Goal: Find specific page/section: Find specific page/section

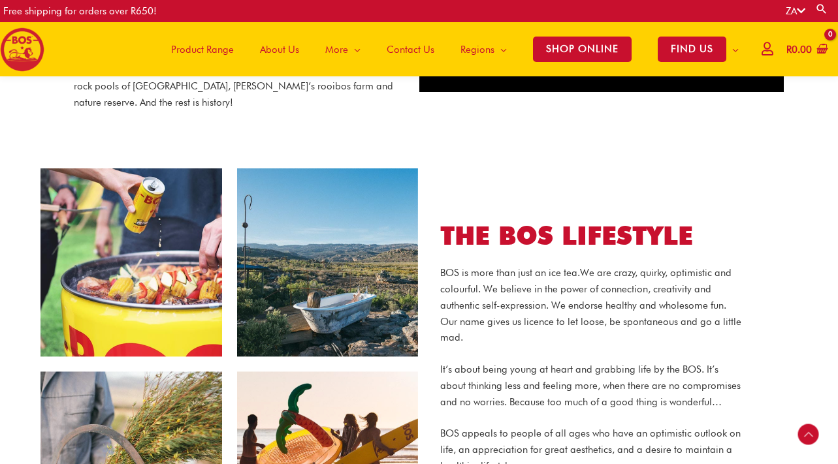
click at [223, 51] on span "Product Range" at bounding box center [202, 49] width 63 height 39
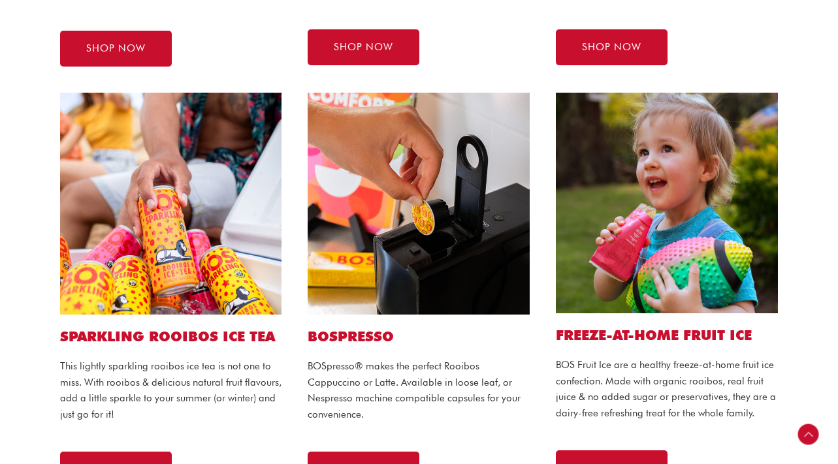
scroll to position [698, 0]
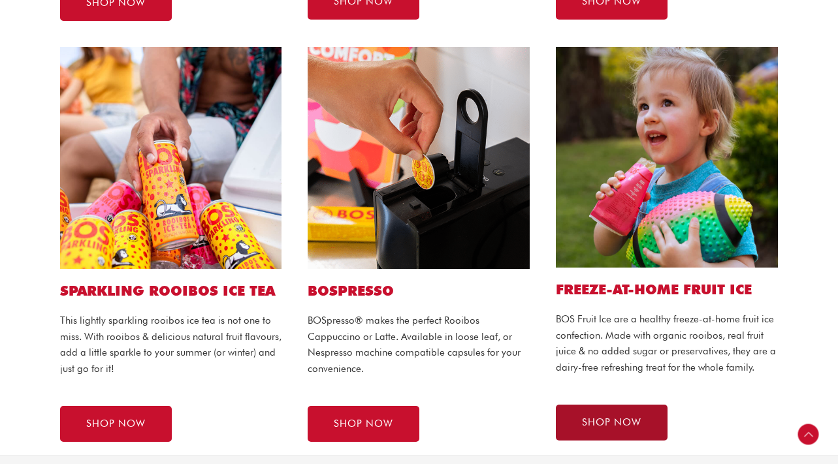
click at [593, 427] on span "SHOP NOW" at bounding box center [611, 423] width 59 height 10
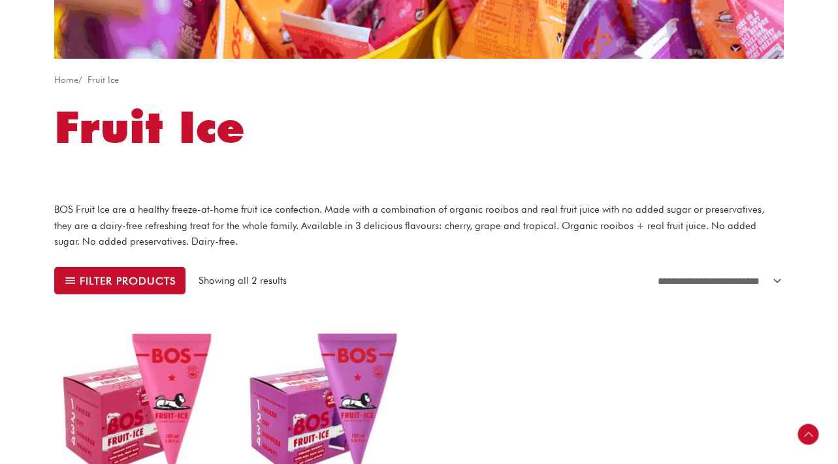
scroll to position [202, 0]
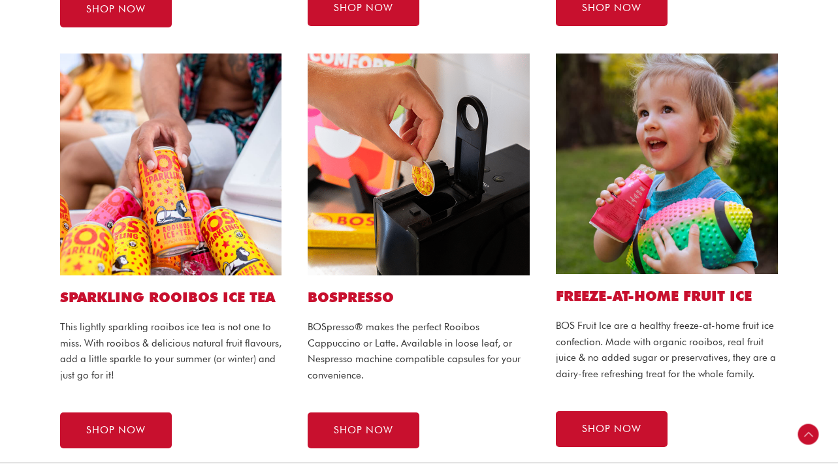
scroll to position [698, 0]
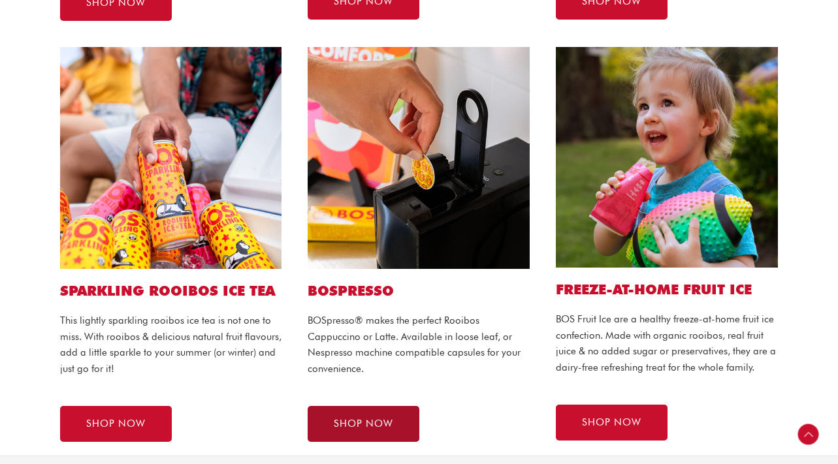
click at [372, 419] on span "SHOP NOW" at bounding box center [363, 424] width 59 height 10
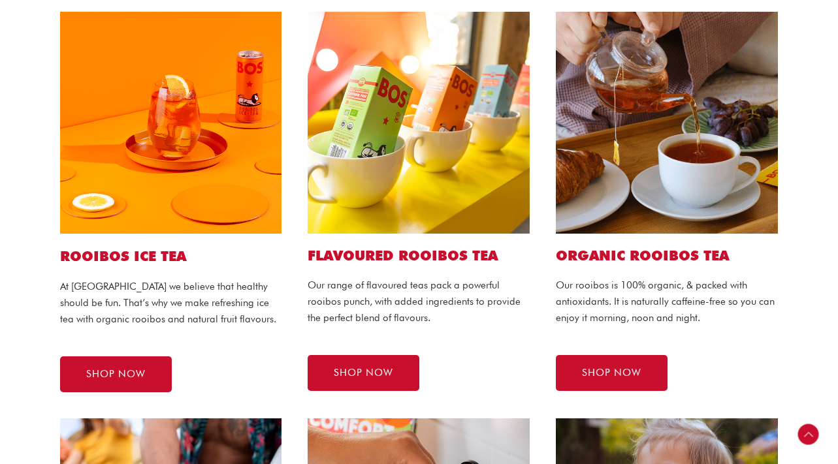
scroll to position [325, 0]
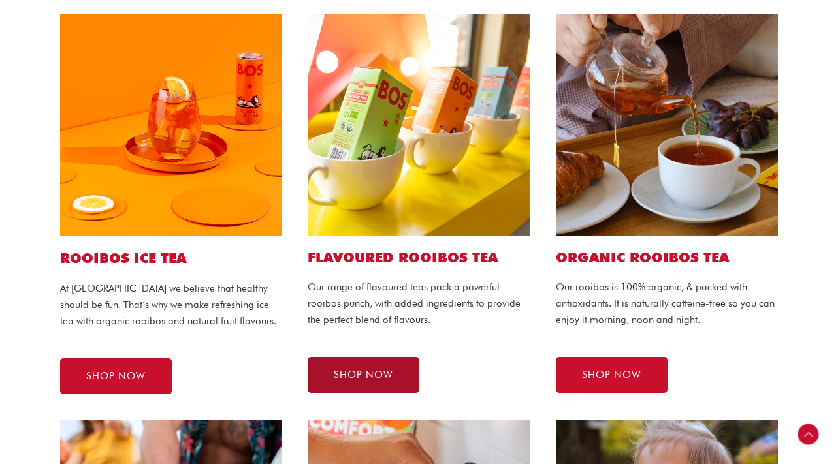
click at [359, 380] on span "SHOP NOW" at bounding box center [363, 375] width 59 height 10
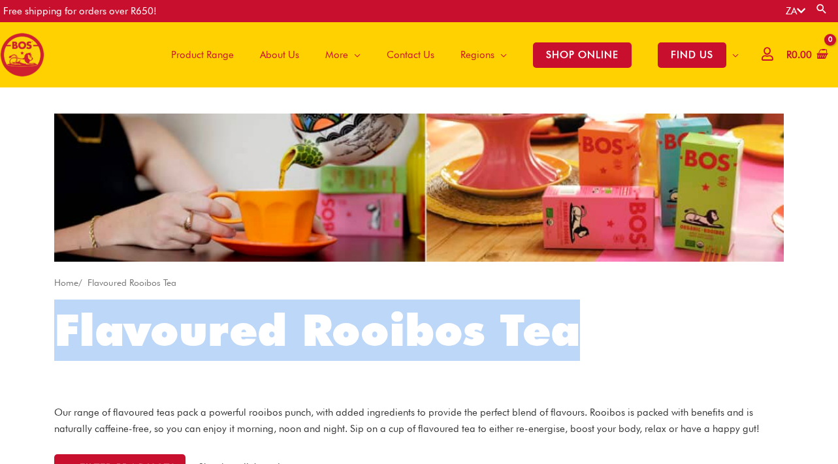
drag, startPoint x: 56, startPoint y: 332, endPoint x: 599, endPoint y: 356, distance: 543.8
click at [599, 356] on h1 "Flavoured Rooibos Tea" at bounding box center [418, 330] width 729 height 61
copy h1 "Flavoured Rooibos Tea"
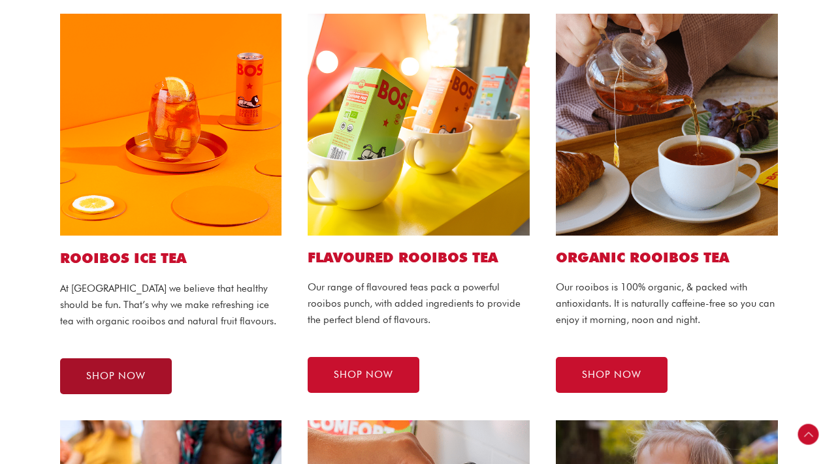
click at [114, 377] on span "SHOP NOW" at bounding box center [115, 377] width 59 height 10
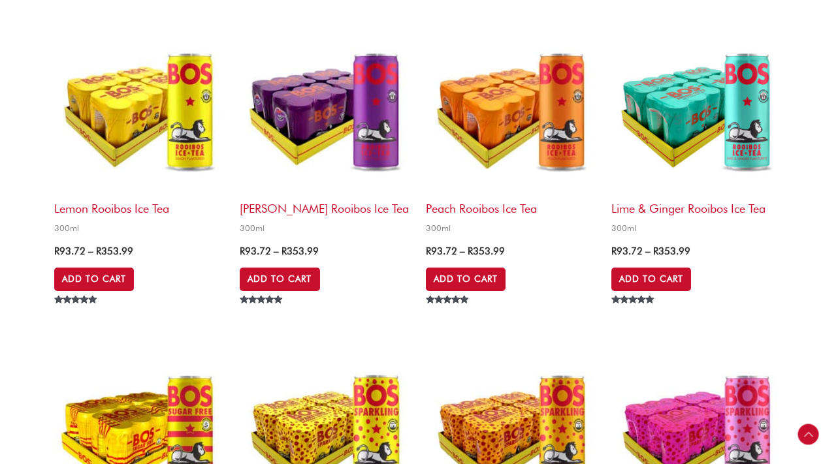
scroll to position [1454, 0]
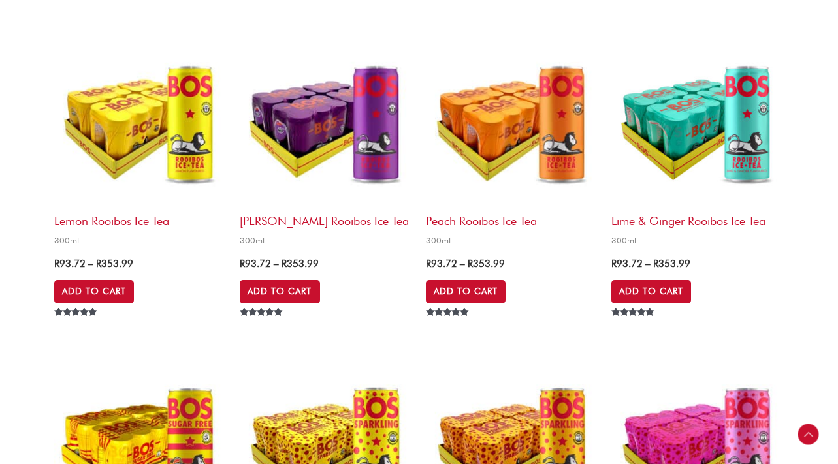
click at [330, 123] on img at bounding box center [326, 121] width 172 height 172
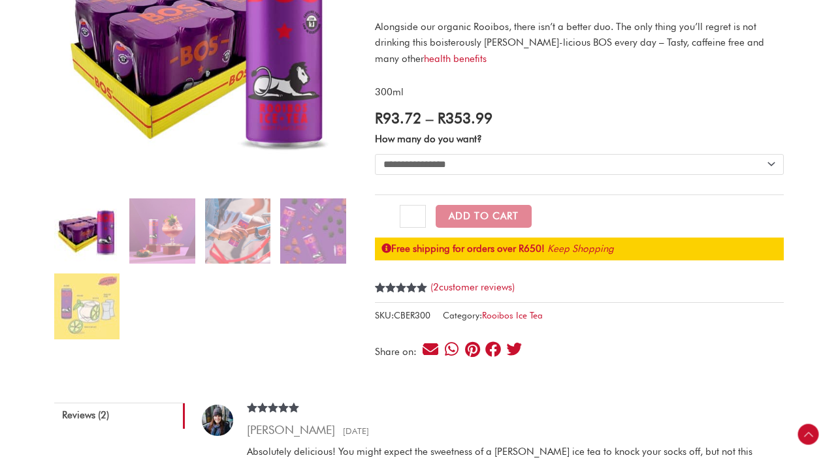
scroll to position [231, 0]
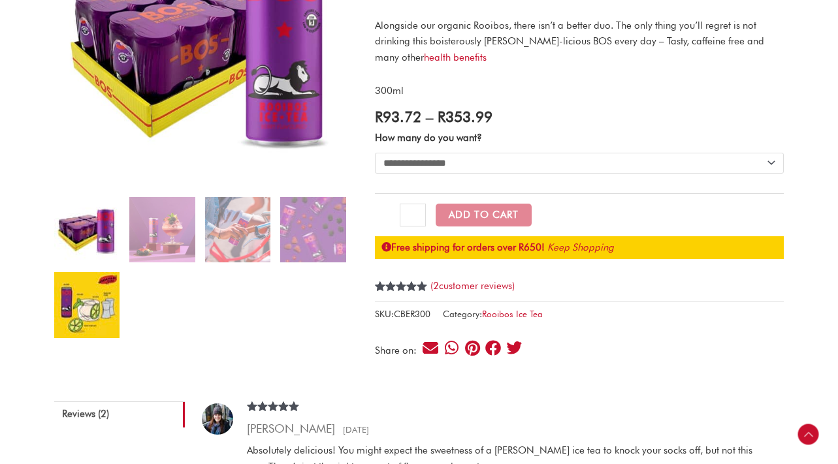
click at [80, 300] on img at bounding box center [86, 304] width 65 height 65
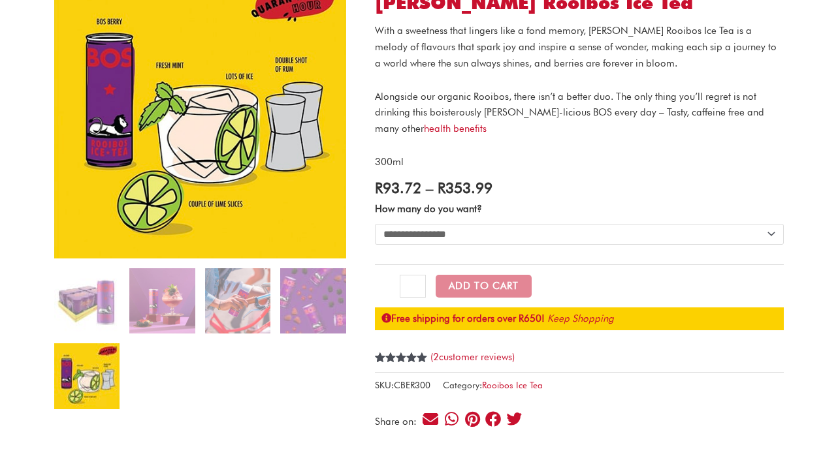
scroll to position [161, 0]
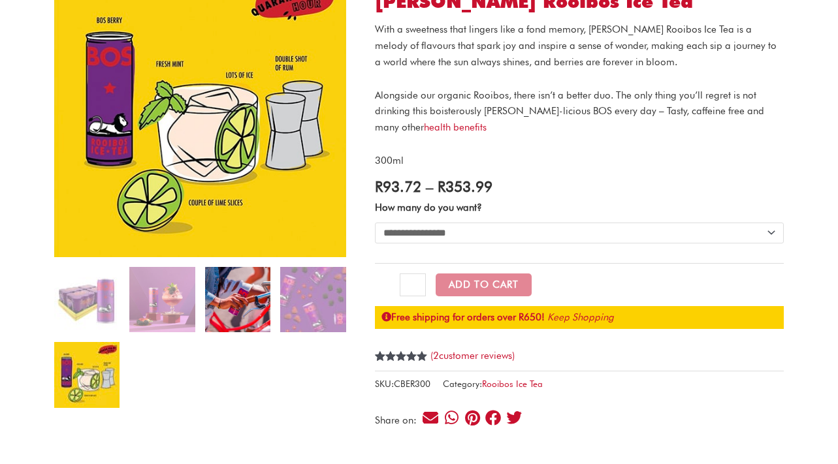
click at [235, 311] on img at bounding box center [237, 299] width 65 height 65
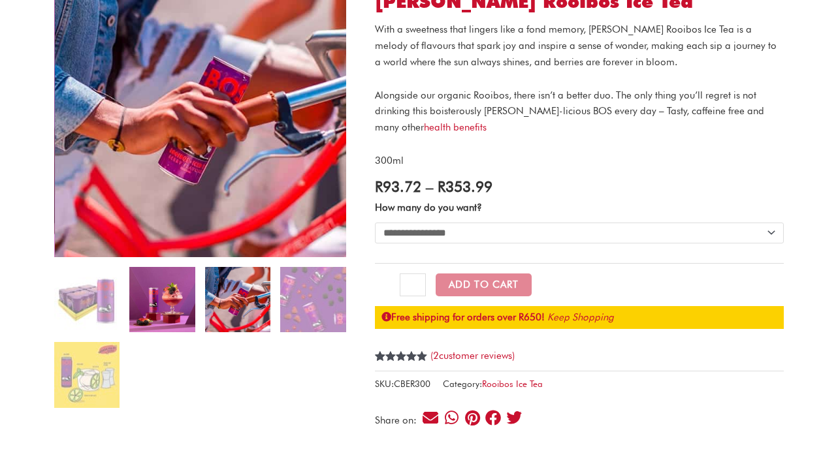
click at [158, 302] on img at bounding box center [161, 299] width 65 height 65
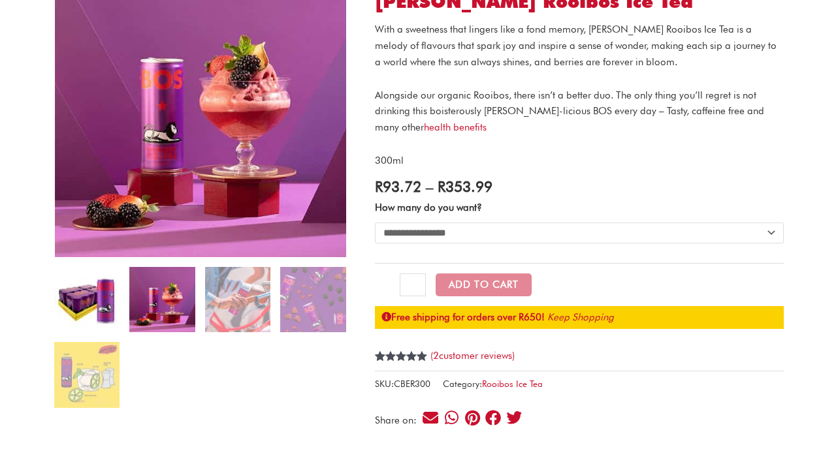
click at [90, 290] on img at bounding box center [86, 299] width 65 height 65
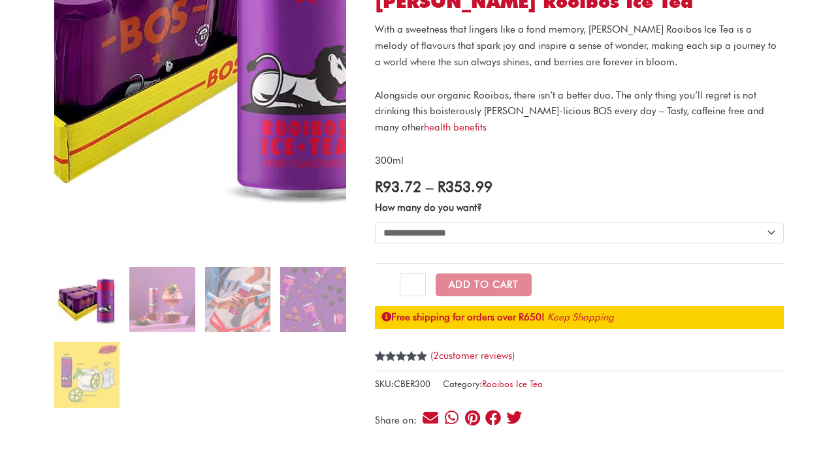
scroll to position [0, 0]
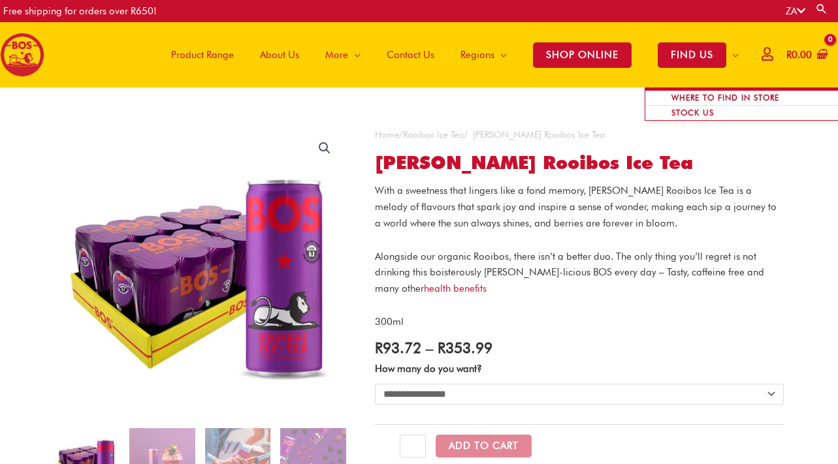
click at [704, 98] on span "WHERE TO FIND IN STORE" at bounding box center [725, 97] width 134 height 25
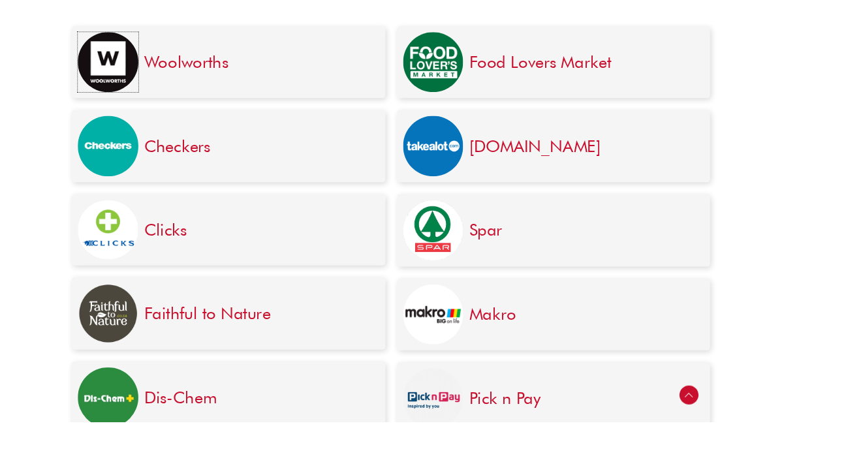
scroll to position [414, 0]
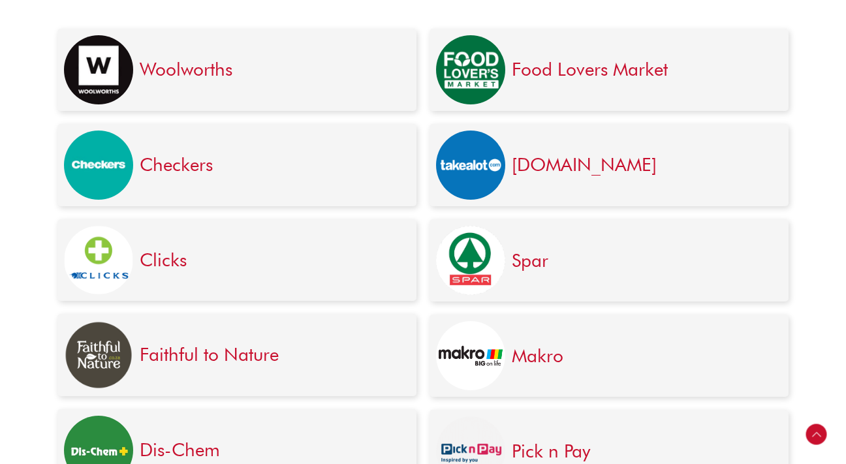
click at [247, 113] on div "Woolworths Checkers Clicks Faithful to Nature Dis-Chem" at bounding box center [237, 261] width 372 height 490
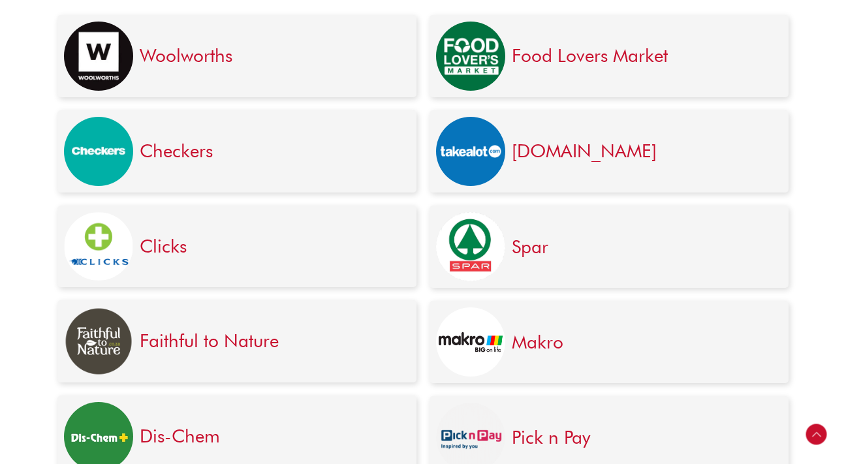
scroll to position [403, 0]
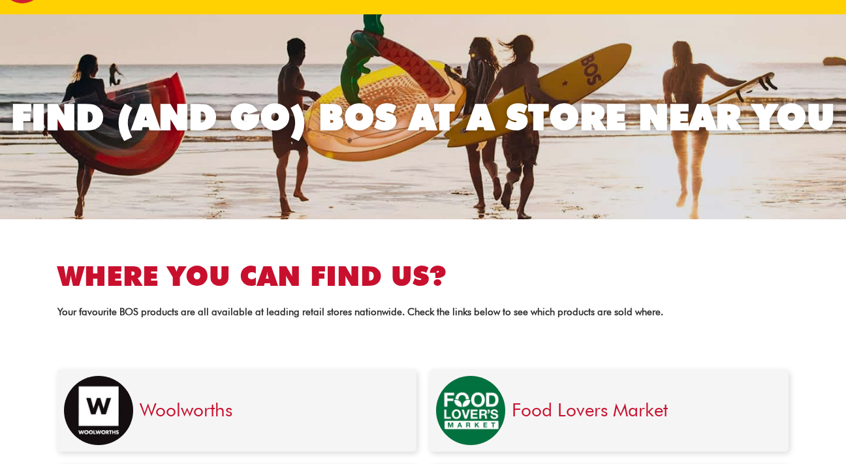
scroll to position [52, 0]
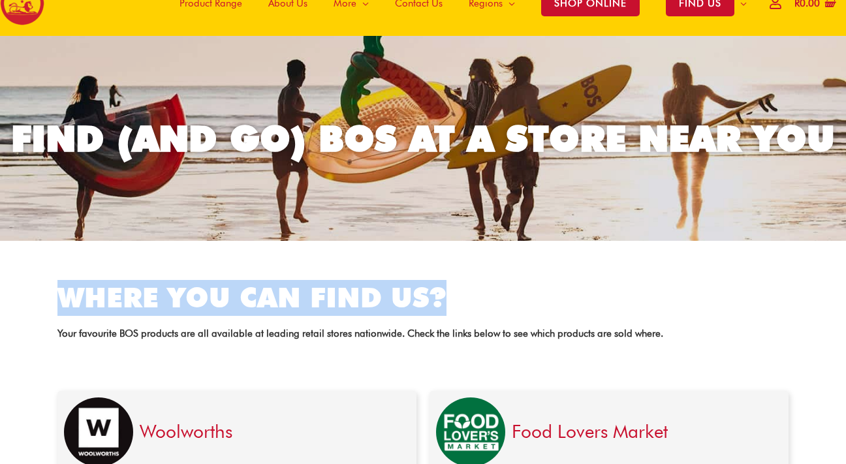
drag, startPoint x: 59, startPoint y: 298, endPoint x: 468, endPoint y: 307, distance: 408.9
click at [468, 307] on h2 "Where you can find us?" at bounding box center [422, 298] width 731 height 36
copy h2 "Where you can find us?"
